Goal: Task Accomplishment & Management: Manage account settings

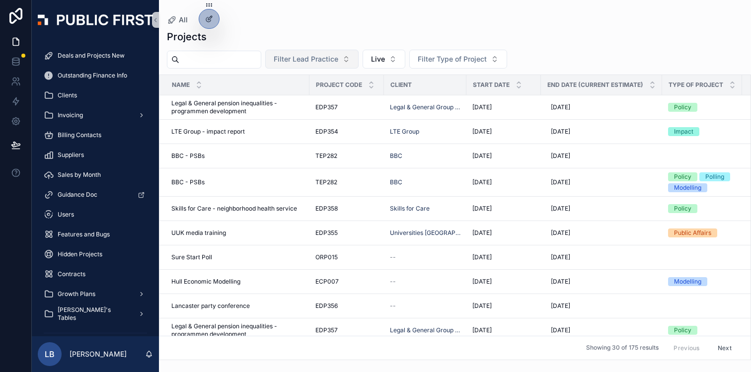
click at [325, 62] on span "Filter Lead Practice" at bounding box center [306, 59] width 65 height 10
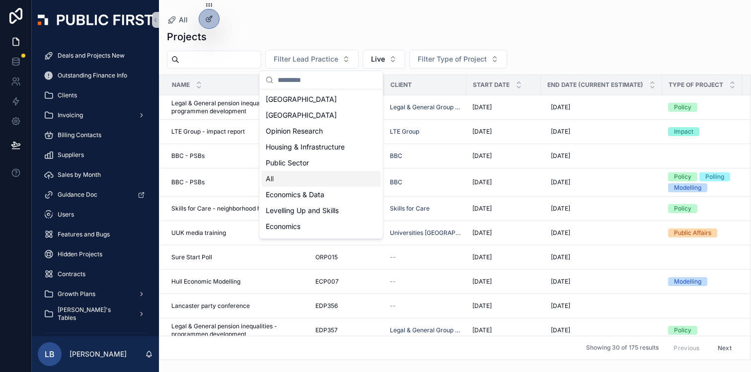
click at [548, 57] on div "Filter Lead Practice Live Filter Type of Project" at bounding box center [455, 59] width 592 height 19
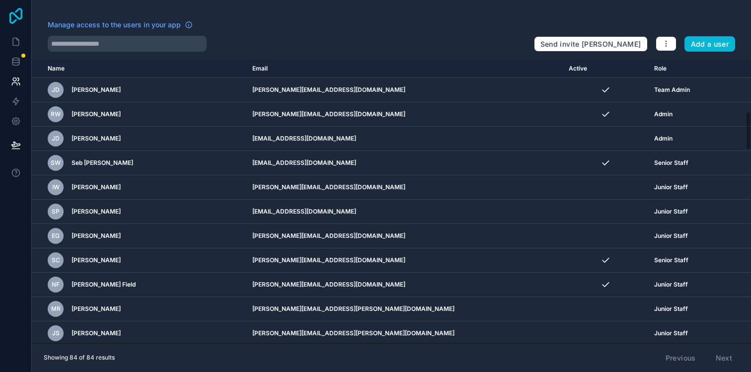
scroll to position [377, 0]
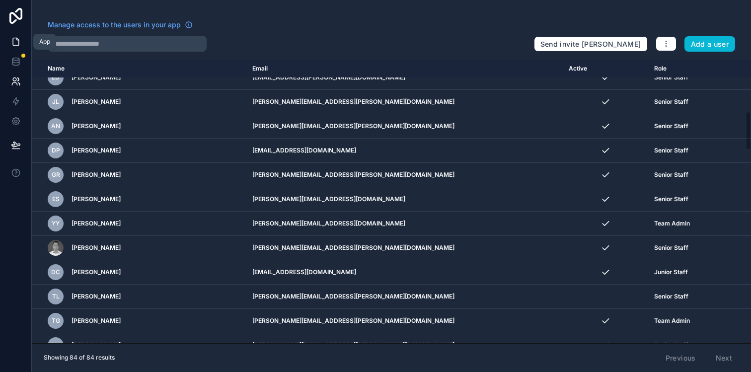
click at [18, 41] on icon at bounding box center [16, 41] width 6 height 7
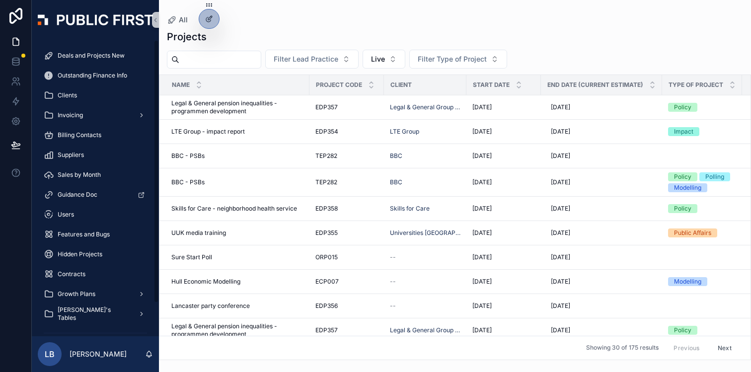
click at [103, 19] on img "scrollable content" at bounding box center [95, 19] width 115 height 11
click at [156, 18] on icon "scrollable content" at bounding box center [155, 19] width 2 height 3
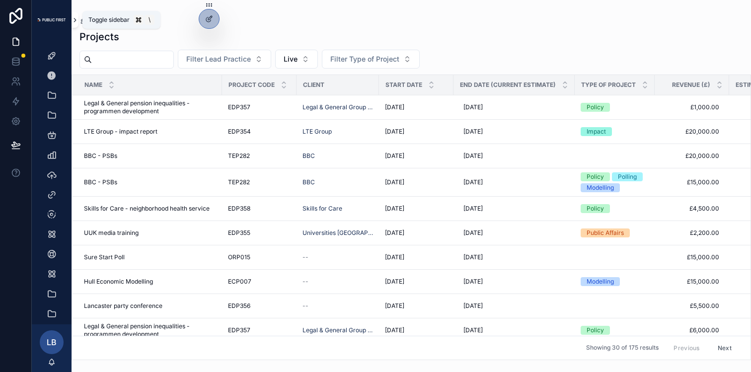
click at [74, 19] on icon "scrollable content" at bounding box center [74, 19] width 7 height 7
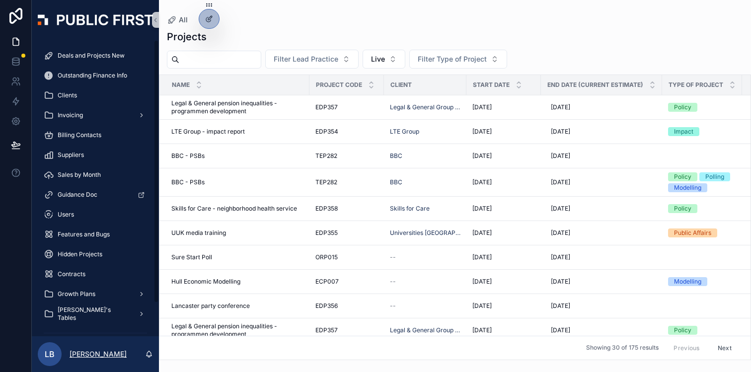
click at [82, 354] on p "[PERSON_NAME]" at bounding box center [98, 354] width 57 height 10
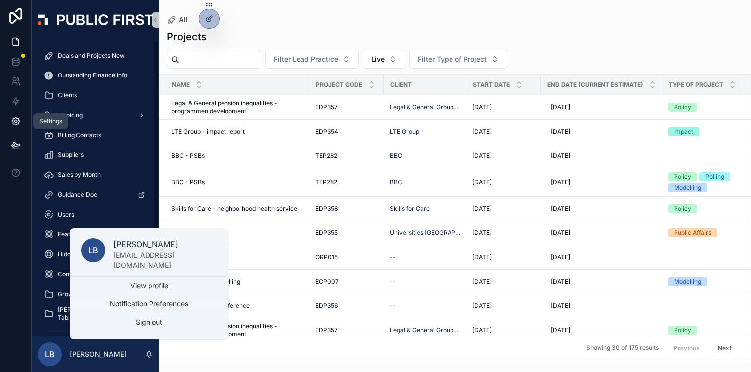
click at [9, 117] on link at bounding box center [15, 121] width 31 height 20
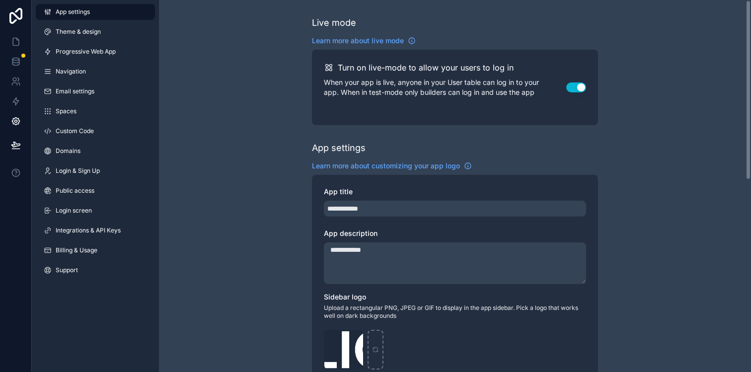
click at [101, 35] on link "Theme & design" at bounding box center [95, 32] width 119 height 16
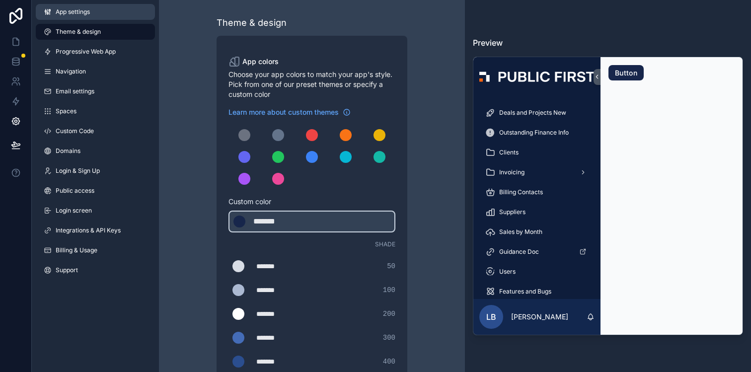
click at [103, 17] on link "App settings" at bounding box center [95, 12] width 119 height 16
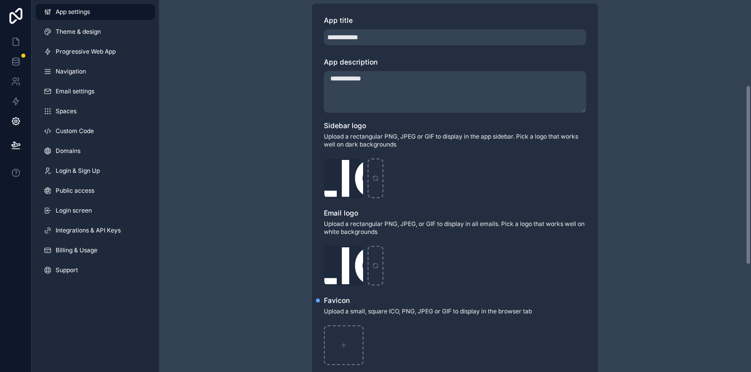
scroll to position [176, 0]
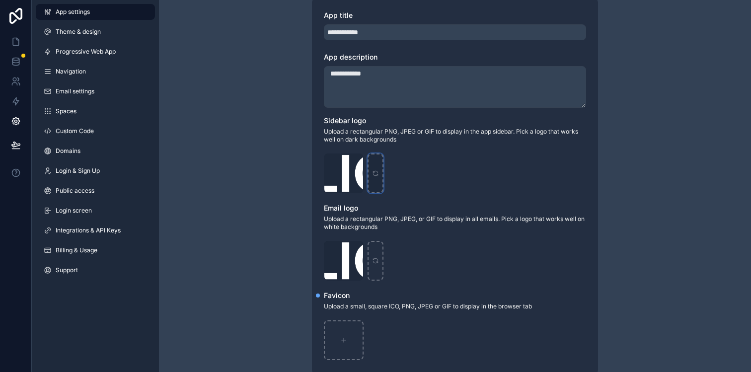
click at [377, 169] on div "scrollable content" at bounding box center [375, 173] width 16 height 40
type input "**********"
click at [377, 262] on icon "scrollable content" at bounding box center [375, 262] width 4 height 2
type input "**********"
click at [377, 175] on icon "scrollable content" at bounding box center [375, 175] width 4 height 2
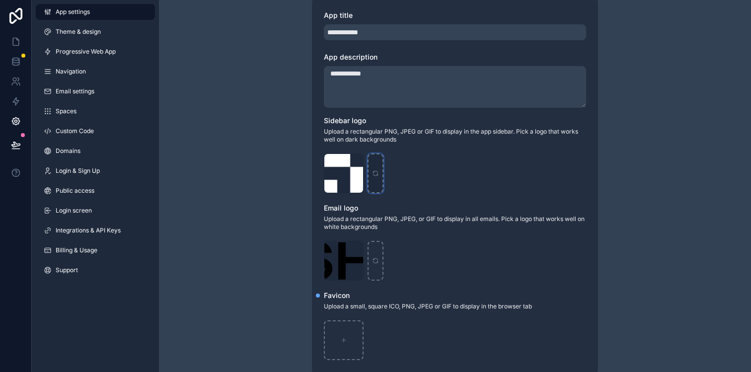
type input "**********"
click at [347, 336] on div "scrollable content" at bounding box center [344, 340] width 40 height 40
type input "**********"
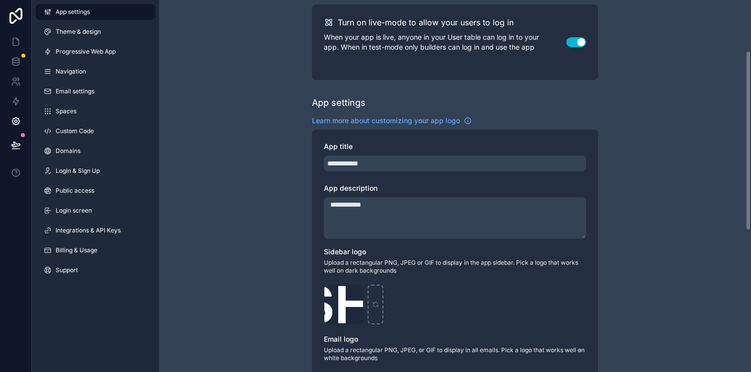
scroll to position [0, 0]
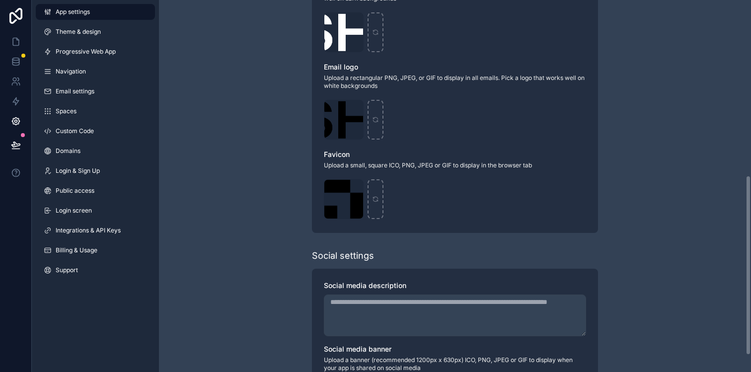
scroll to position [397, 0]
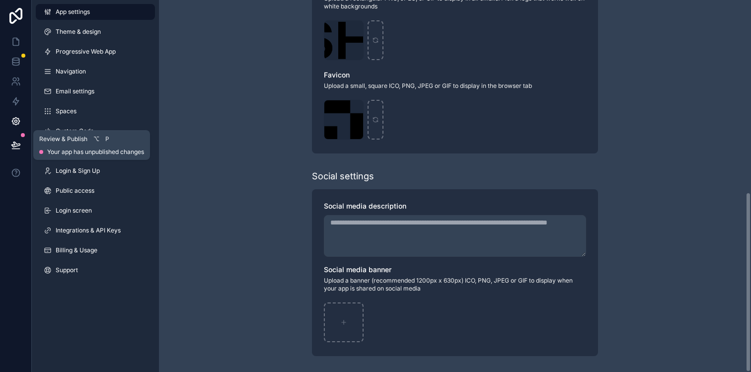
click at [13, 141] on icon at bounding box center [16, 145] width 10 height 10
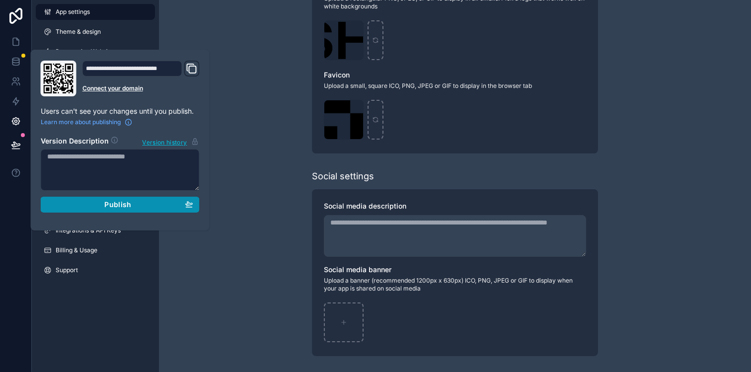
click at [78, 204] on div "Publish" at bounding box center [120, 204] width 146 height 9
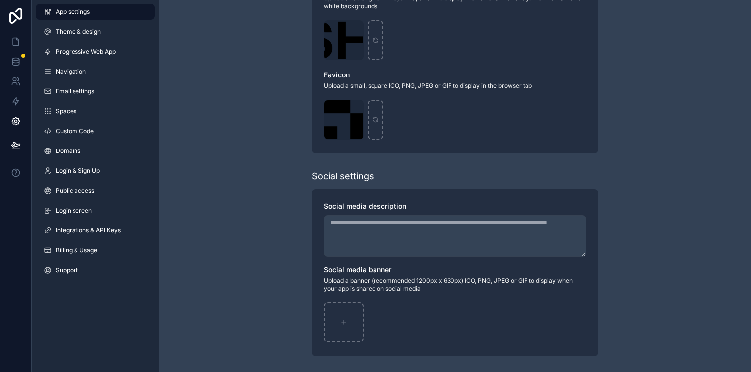
click at [15, 40] on icon at bounding box center [16, 42] width 10 height 10
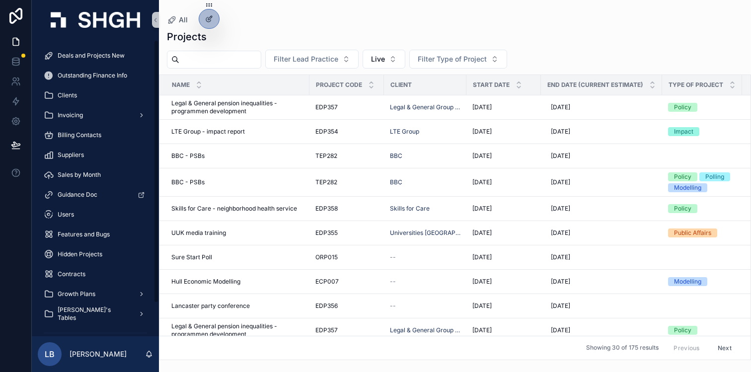
click at [282, 32] on div "Projects" at bounding box center [455, 37] width 576 height 14
click at [266, 34] on div "Projects" at bounding box center [455, 37] width 576 height 14
click at [287, 31] on div "Projects" at bounding box center [455, 37] width 576 height 14
click at [96, 56] on span "Deals and Projects New" at bounding box center [91, 56] width 67 height 8
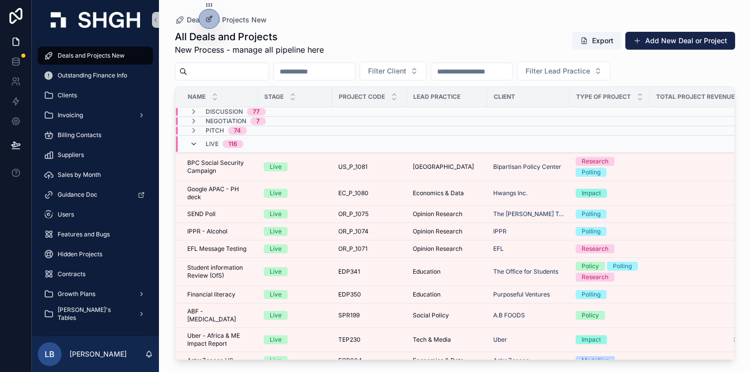
click at [193, 145] on icon "scrollable content" at bounding box center [194, 144] width 8 height 8
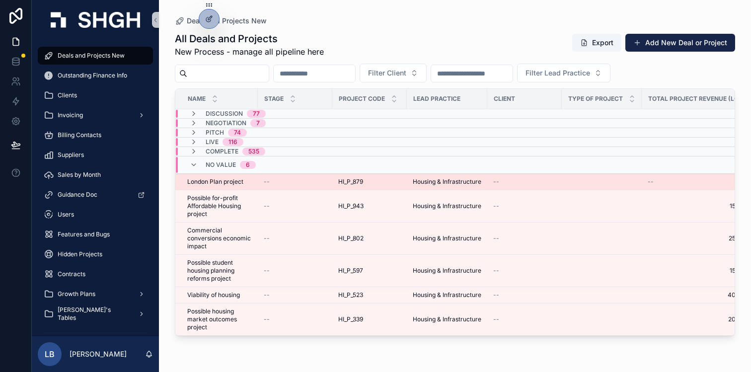
click at [248, 185] on div "London Plan project London Plan project" at bounding box center [219, 182] width 65 height 8
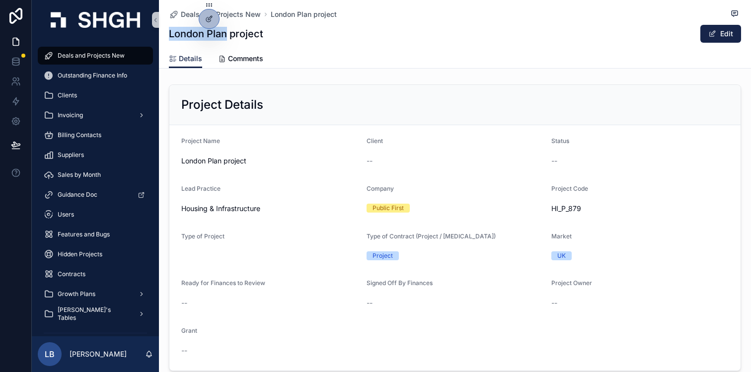
drag, startPoint x: 169, startPoint y: 32, endPoint x: 226, endPoint y: 36, distance: 57.2
click at [226, 36] on h1 "London Plan project" at bounding box center [216, 34] width 94 height 14
copy h1 "London Plan"
click at [544, 209] on icon "scrollable content" at bounding box center [545, 209] width 8 height 8
click at [308, 62] on div "Details Comments" at bounding box center [455, 58] width 572 height 19
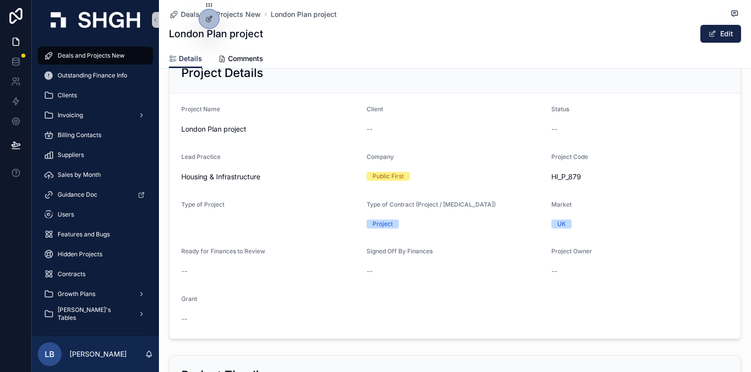
scroll to position [31, 0]
click at [544, 181] on icon "scrollable content" at bounding box center [546, 178] width 4 height 4
click at [372, 106] on form "Project Name London Plan project Client -- Status -- Lead Practice Housing & In…" at bounding box center [454, 216] width 571 height 245
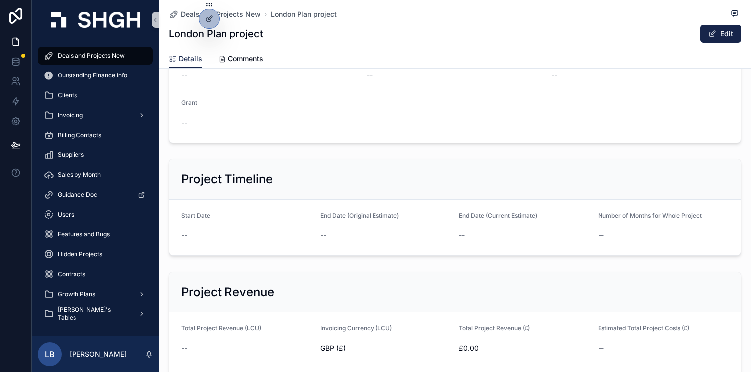
scroll to position [0, 0]
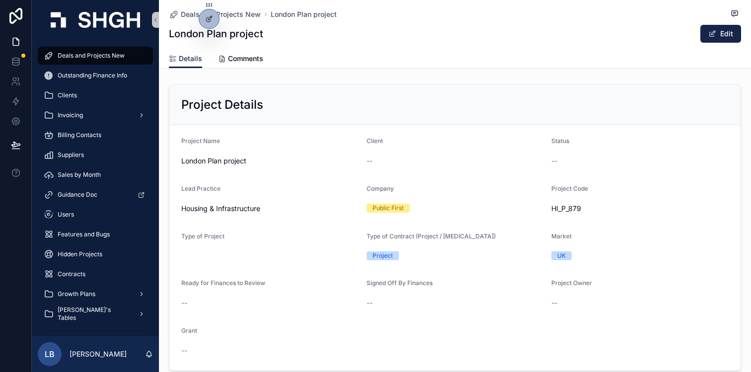
click at [370, 61] on div "Details Comments" at bounding box center [455, 58] width 572 height 19
click at [82, 58] on span "Deals and Projects New" at bounding box center [91, 56] width 67 height 8
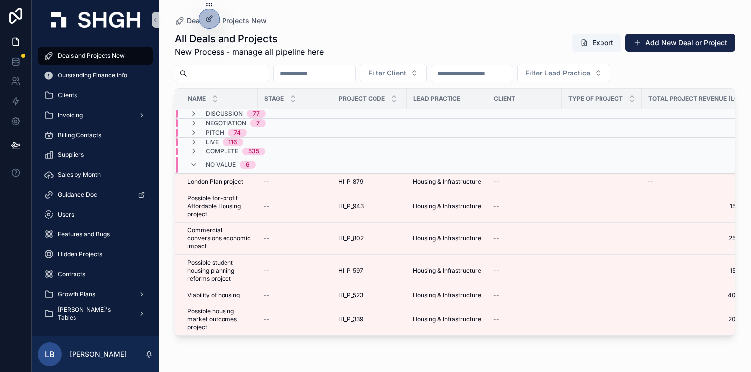
click at [221, 166] on span "No value" at bounding box center [221, 165] width 30 height 8
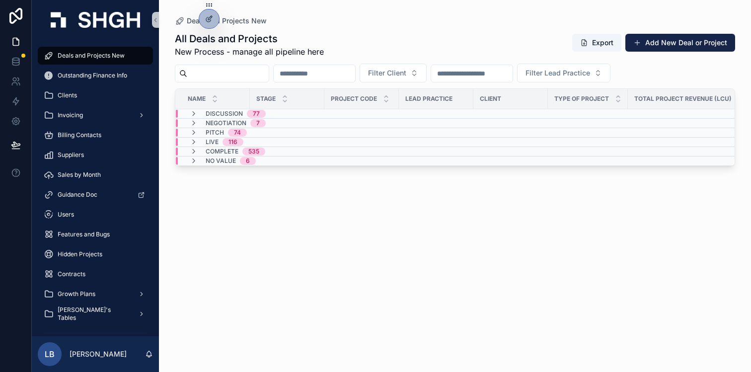
click at [370, 36] on div "All Deals and Projects New Process - manage all pipeline here Export Add New De…" at bounding box center [455, 45] width 560 height 26
click at [296, 160] on div "No value 6" at bounding box center [287, 161] width 222 height 8
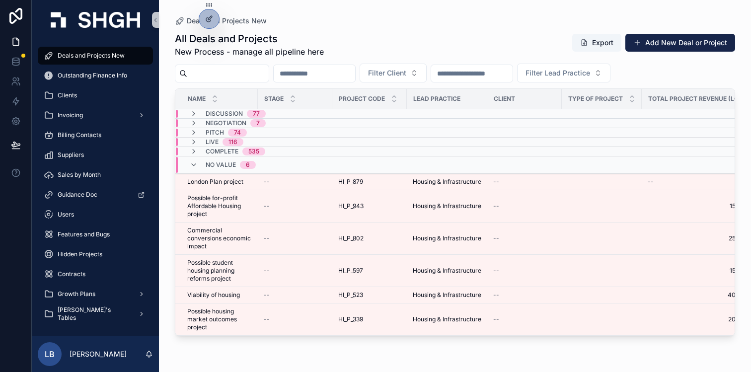
click at [296, 160] on div "No value 6" at bounding box center [291, 165] width 230 height 16
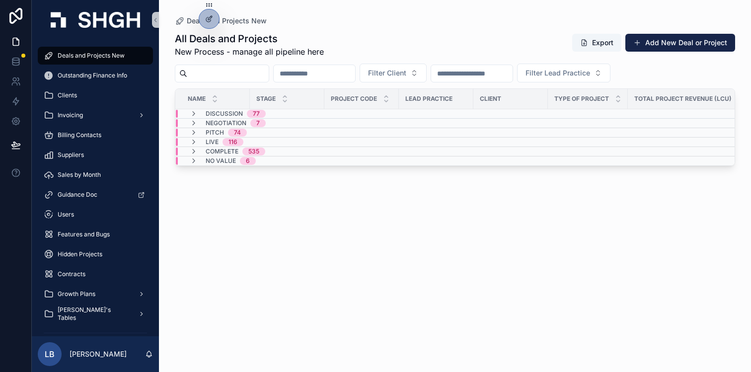
click at [391, 20] on div "Deals and Projects New" at bounding box center [455, 21] width 560 height 10
click at [353, 256] on div "All Deals and Projects New Process - manage all pipeline here Export Add New De…" at bounding box center [455, 193] width 560 height 334
click at [236, 225] on div "All Deals and Projects New Process - manage all pipeline here Export Add New De…" at bounding box center [455, 193] width 560 height 334
click at [597, 278] on div "All Deals and Projects New Process - manage all pipeline here Export Add New De…" at bounding box center [455, 193] width 560 height 334
click at [301, 234] on div "All Deals and Projects New Process - manage all pipeline here Export Add New De…" at bounding box center [455, 193] width 560 height 334
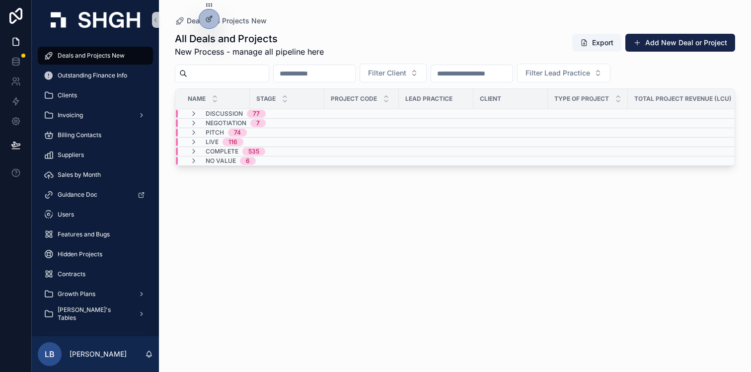
click at [336, 40] on div "All Deals and Projects New Process - manage all pipeline here Export Add New De…" at bounding box center [455, 45] width 560 height 26
click at [345, 30] on div "All Deals and Projects New Process - manage all pipeline here Export Add New De…" at bounding box center [455, 193] width 560 height 334
click at [234, 269] on div "All Deals and Projects New Process - manage all pipeline here Export Add New De…" at bounding box center [455, 193] width 560 height 334
click at [246, 244] on div "All Deals and Projects New Process - manage all pipeline here Export Add New De…" at bounding box center [455, 193] width 560 height 334
click at [309, 238] on div "All Deals and Projects New Process - manage all pipeline here Export Add New De…" at bounding box center [455, 193] width 560 height 334
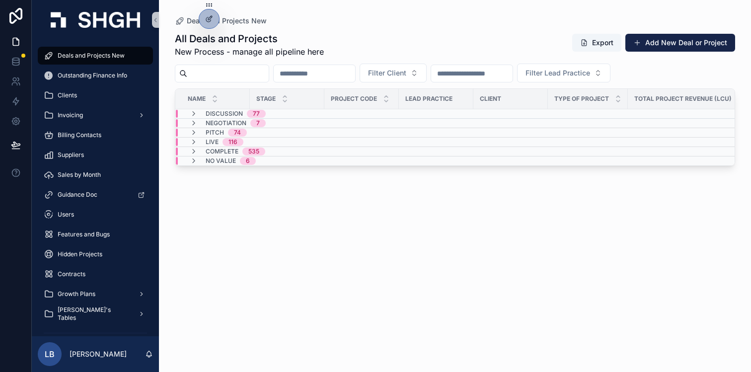
click at [408, 19] on div "Deals and Projects New" at bounding box center [455, 21] width 560 height 10
click at [314, 11] on div "Deals and Projects New All Deals and Projects New Process - manage all pipeline…" at bounding box center [455, 180] width 592 height 360
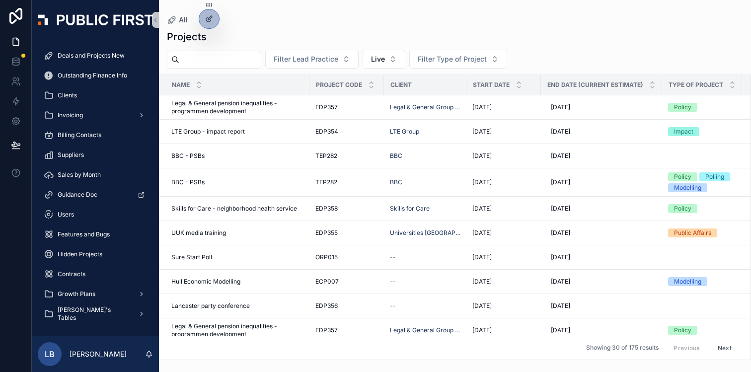
click at [245, 12] on div "All Projects Filter Lead Practice Live Filter Type of Project Name Project Code…" at bounding box center [455, 180] width 592 height 360
click at [18, 119] on icon at bounding box center [15, 121] width 7 height 7
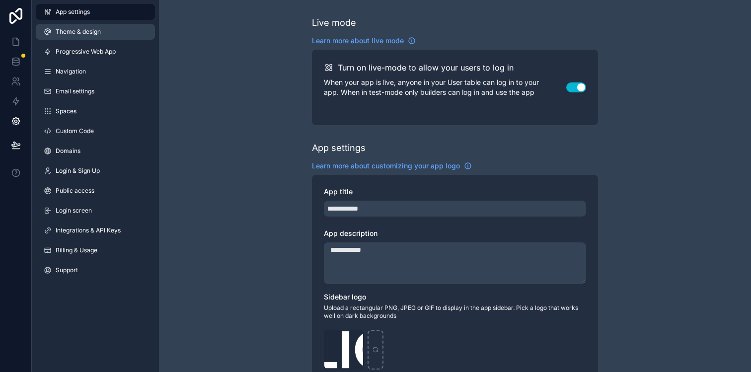
click at [105, 29] on link "Theme & design" at bounding box center [95, 32] width 119 height 16
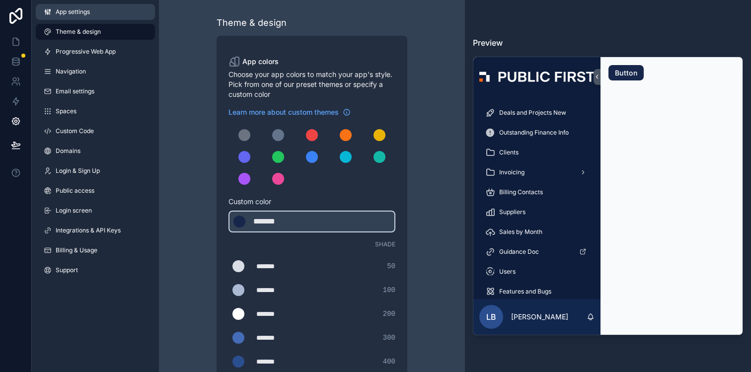
click at [96, 11] on link "App settings" at bounding box center [95, 12] width 119 height 16
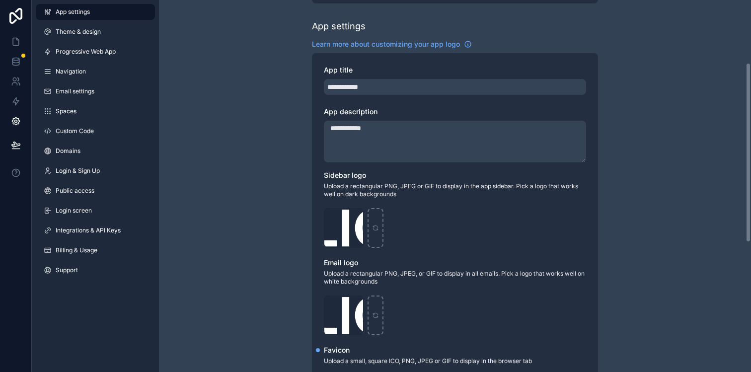
scroll to position [78, 0]
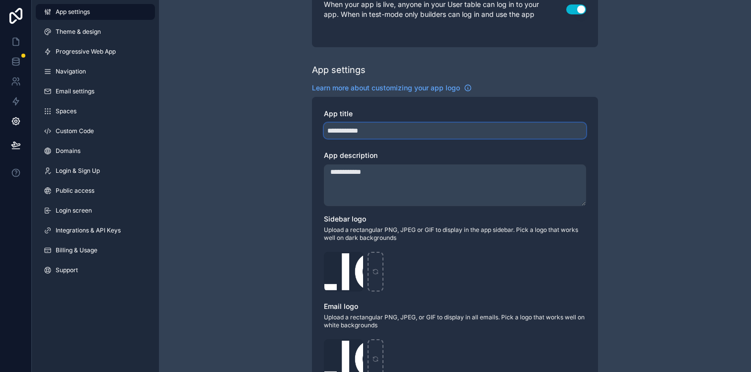
drag, startPoint x: 380, startPoint y: 132, endPoint x: 303, endPoint y: 130, distance: 77.0
click at [303, 130] on div "**********" at bounding box center [455, 306] width 592 height 769
type input "****"
drag, startPoint x: 389, startPoint y: 174, endPoint x: 293, endPoint y: 163, distance: 96.5
click at [293, 163] on div "**********" at bounding box center [455, 306] width 592 height 769
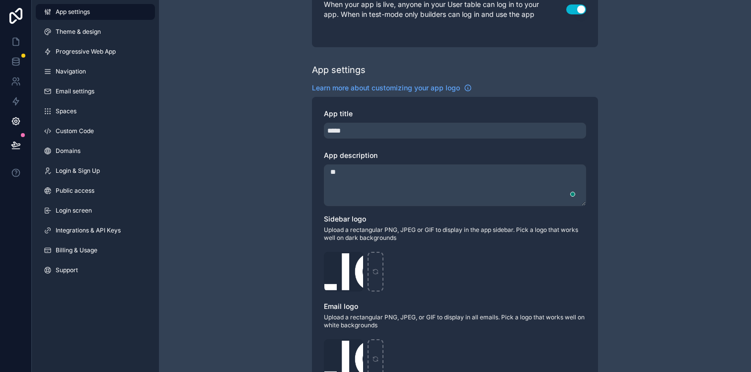
type textarea "*"
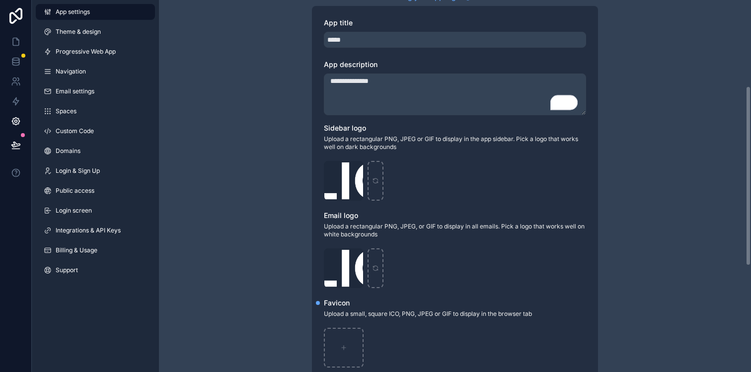
scroll to position [186, 0]
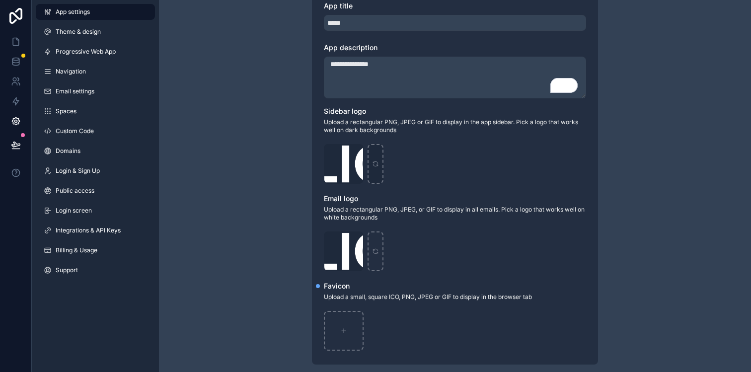
type textarea "**********"
click at [377, 163] on icon "scrollable content" at bounding box center [375, 162] width 4 height 2
